Goal: Task Accomplishment & Management: Manage account settings

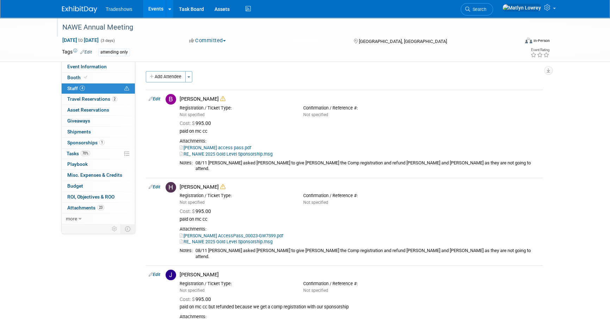
click at [141, 32] on div "NAWE Annual Meeting" at bounding box center [284, 27] width 448 height 13
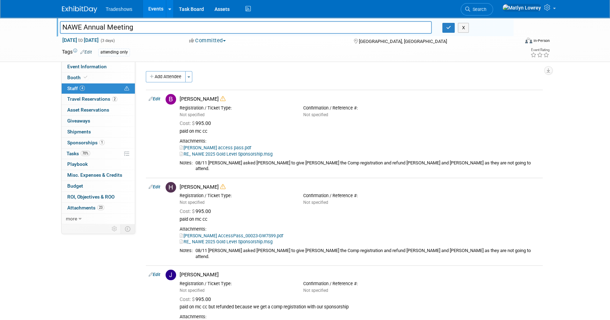
click at [149, 10] on link "Events" at bounding box center [156, 9] width 26 height 18
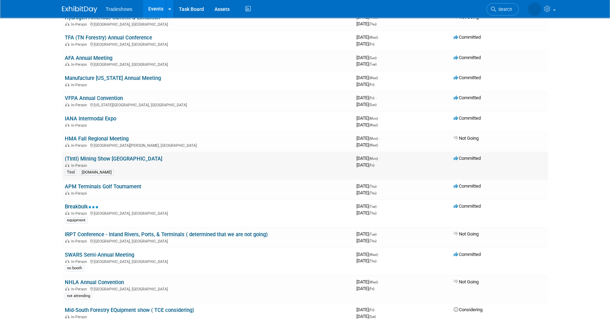
scroll to position [96, 0]
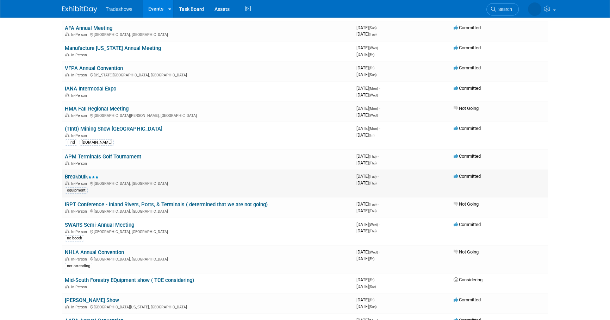
click at [86, 176] on link "Breakbulk" at bounding box center [82, 177] width 34 height 6
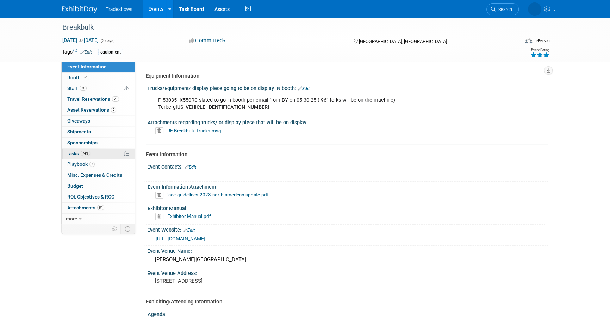
click at [81, 151] on span "Tasks 74%" at bounding box center [79, 154] width 24 height 6
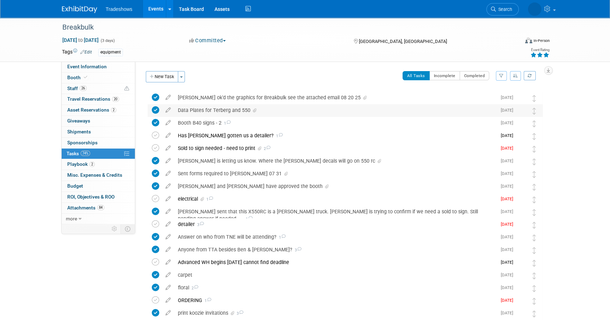
click at [204, 114] on div "Data Plates for Terberg and 550" at bounding box center [335, 110] width 322 height 12
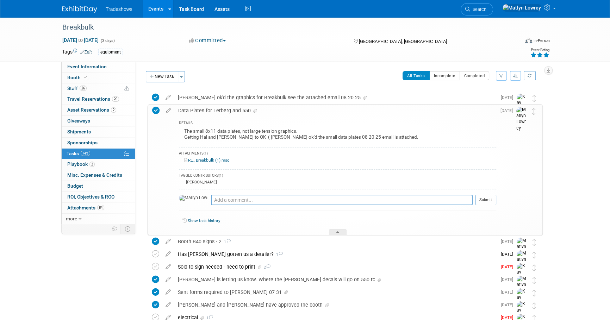
click at [158, 112] on icon at bounding box center [155, 110] width 7 height 7
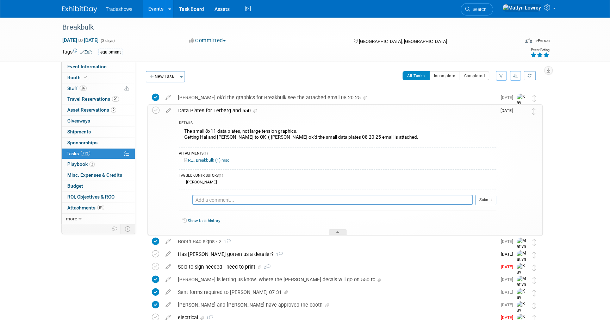
scroll to position [32, 0]
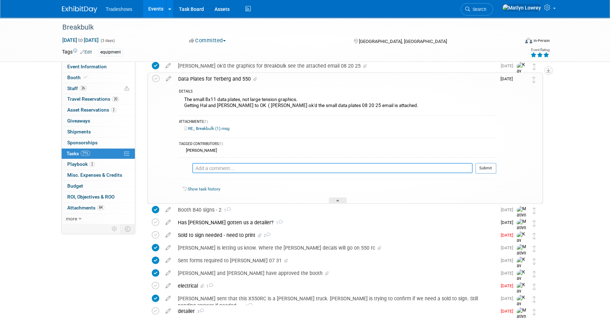
click at [219, 171] on textarea at bounding box center [332, 168] width 280 height 11
click at [168, 80] on icon at bounding box center [168, 77] width 12 height 9
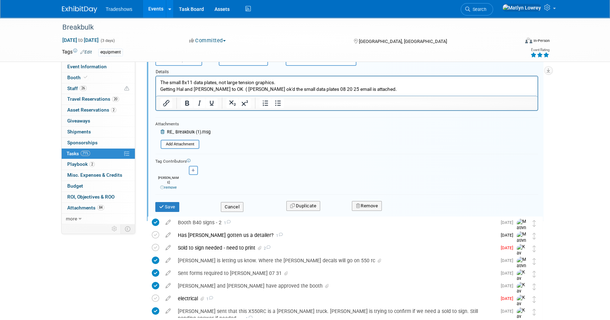
scroll to position [101, 0]
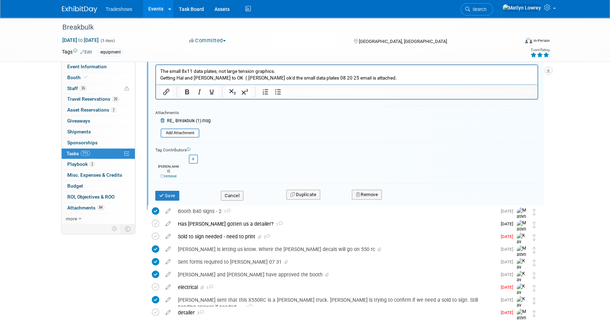
click at [166, 174] on link "remove" at bounding box center [168, 176] width 17 height 5
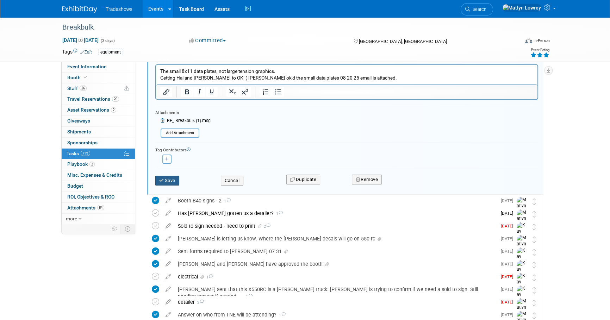
click at [173, 181] on button "Save" at bounding box center [167, 181] width 24 height 10
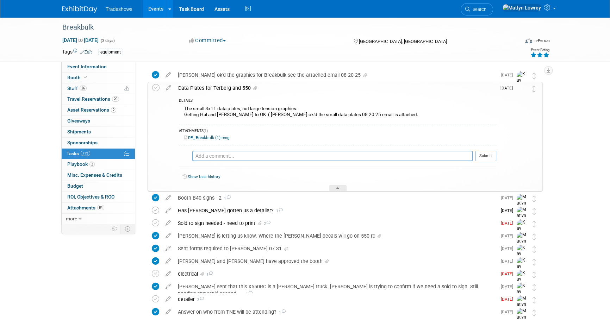
scroll to position [0, 0]
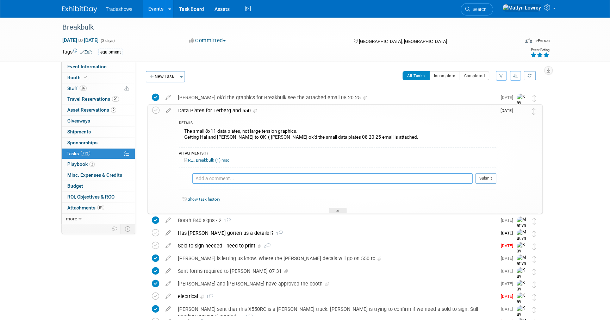
drag, startPoint x: 223, startPoint y: 182, endPoint x: 218, endPoint y: 175, distance: 8.4
click at [222, 182] on textarea at bounding box center [332, 178] width 280 height 11
type textarea "Barry approved doing data plates instead of graphics"
